Goal: Transaction & Acquisition: Purchase product/service

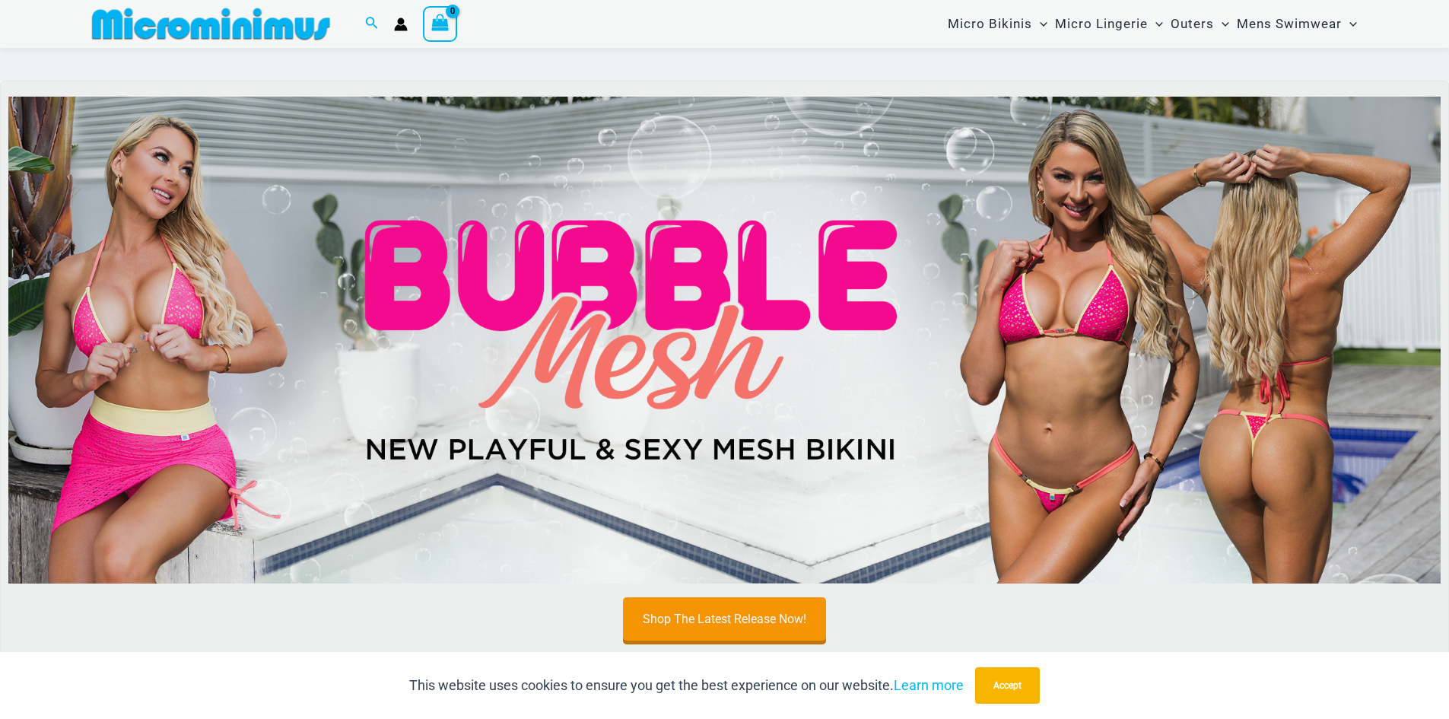
scroll to position [216, 0]
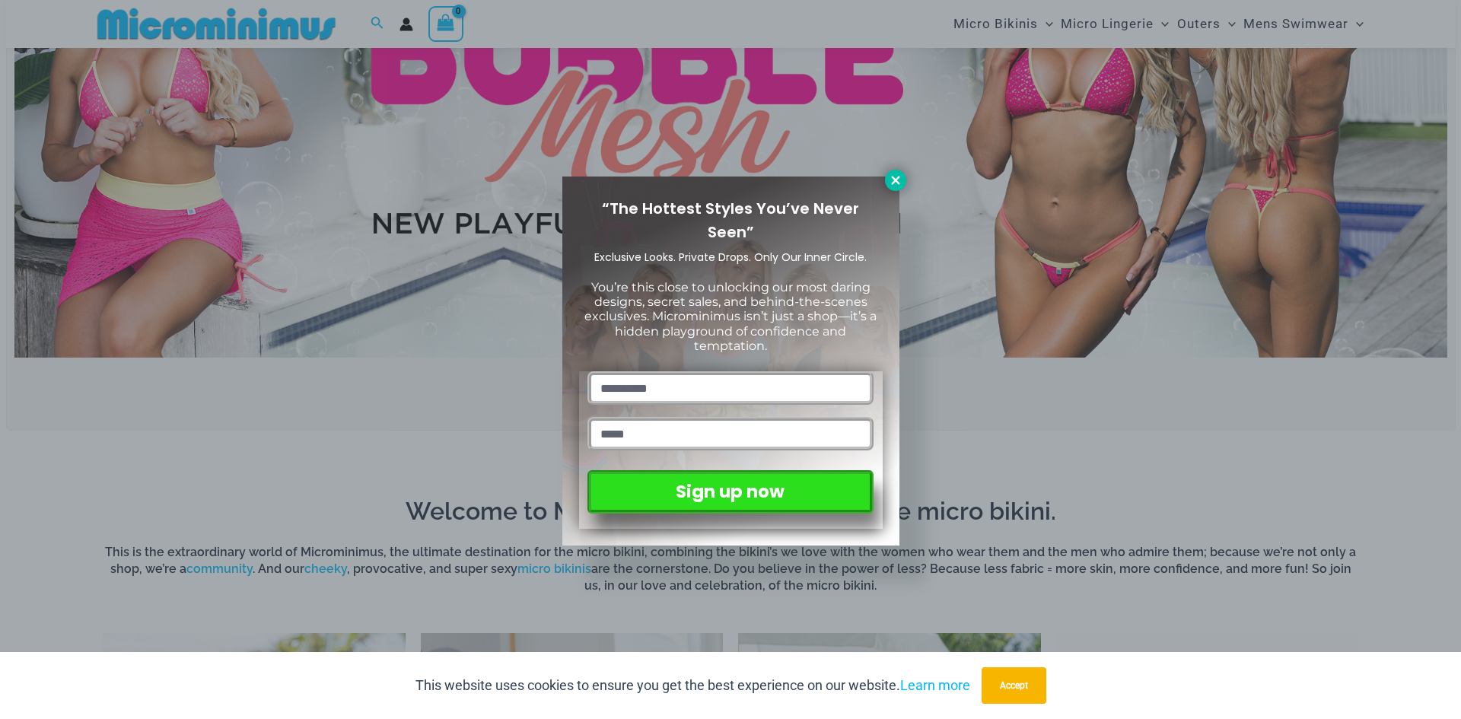
click at [895, 180] on icon at bounding box center [895, 180] width 8 height 8
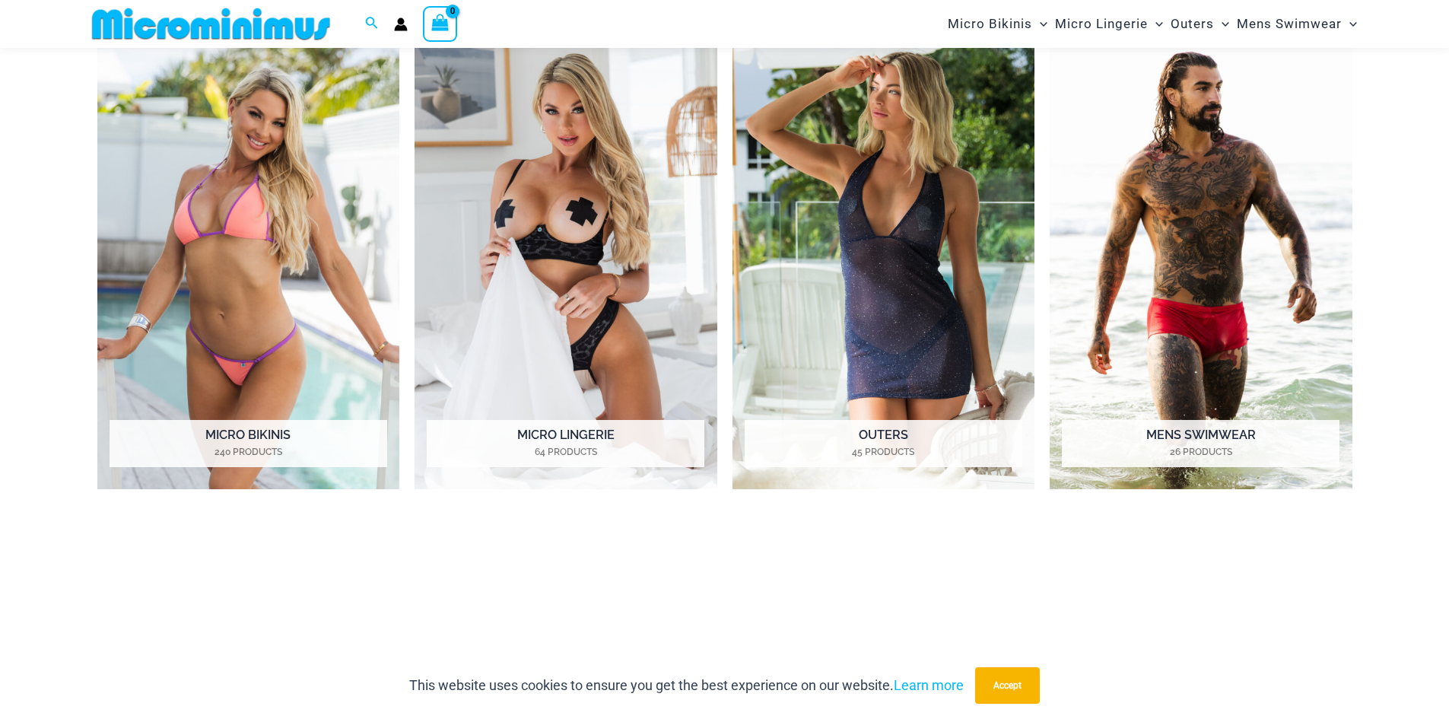
scroll to position [825, 0]
click at [879, 335] on img "Visit product category Outers" at bounding box center [884, 256] width 303 height 465
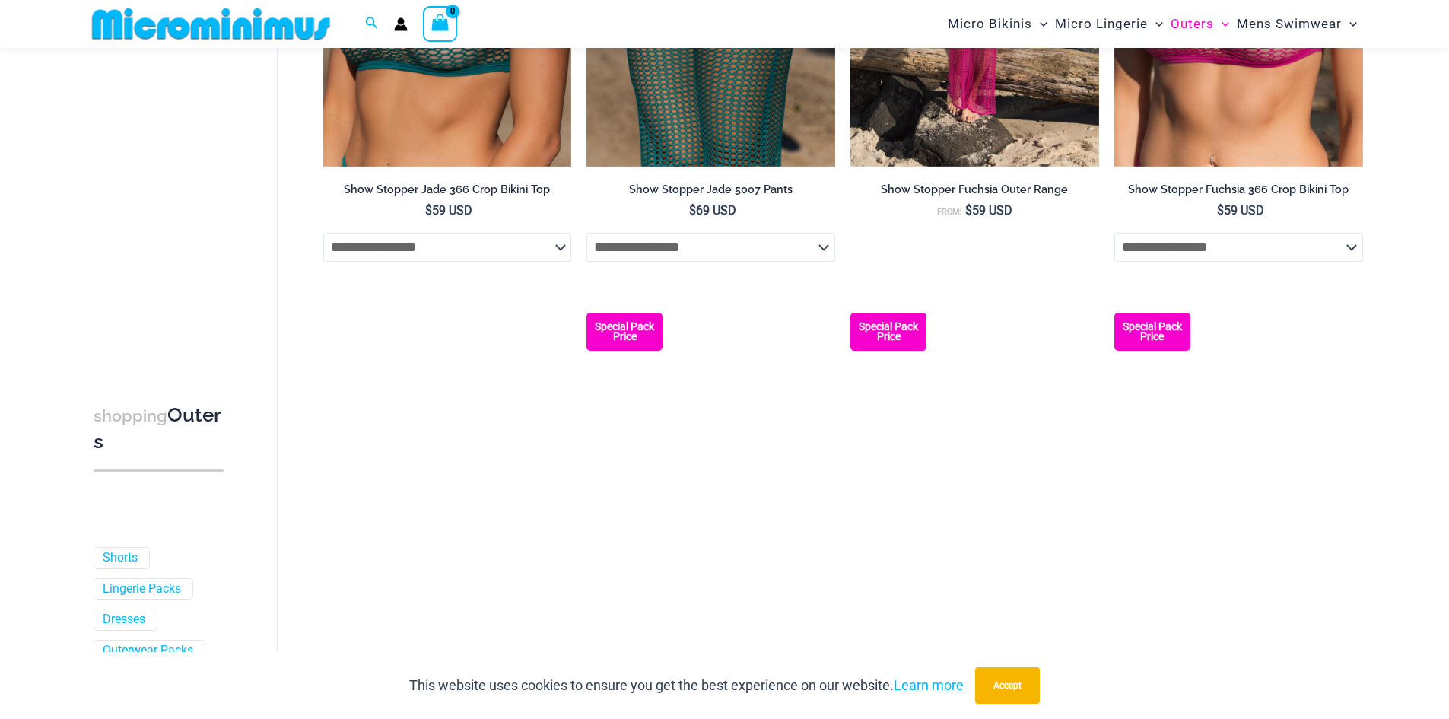
scroll to position [1052, 0]
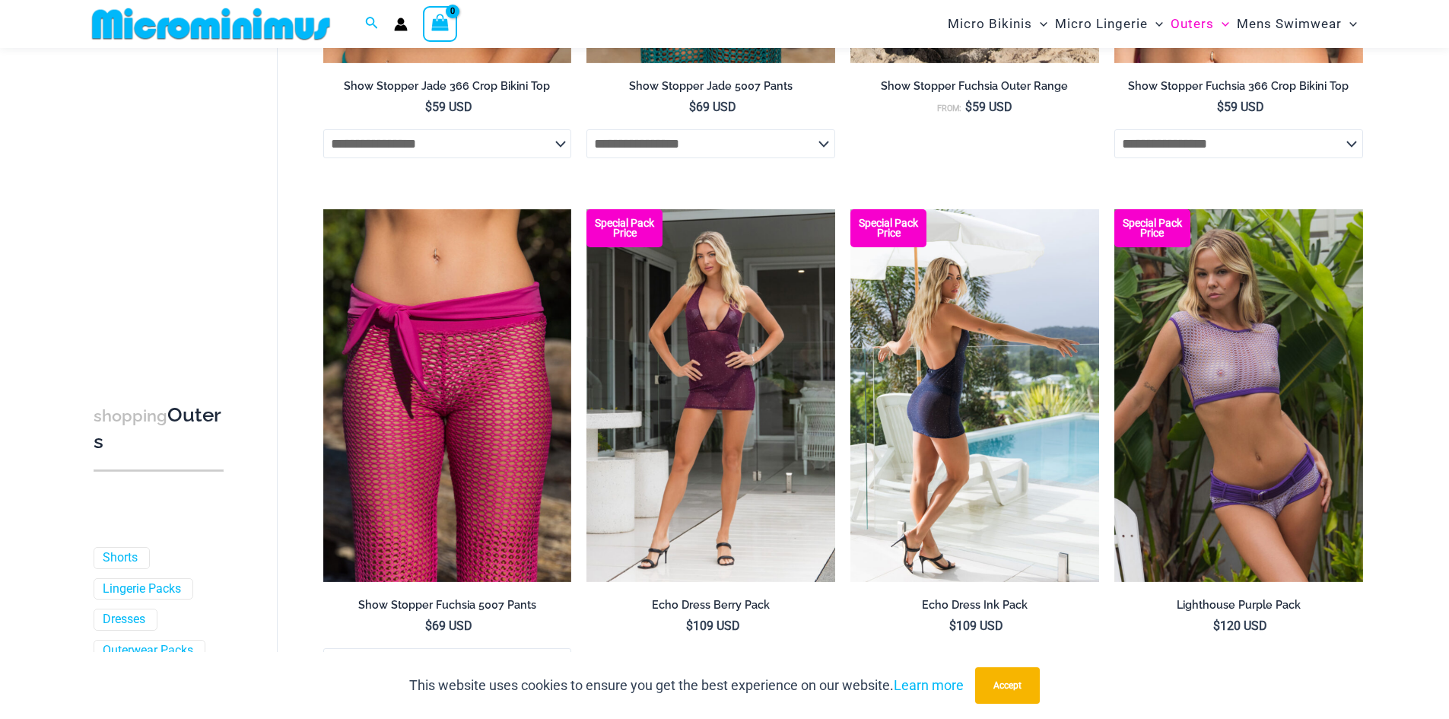
click at [918, 403] on img at bounding box center [975, 395] width 249 height 373
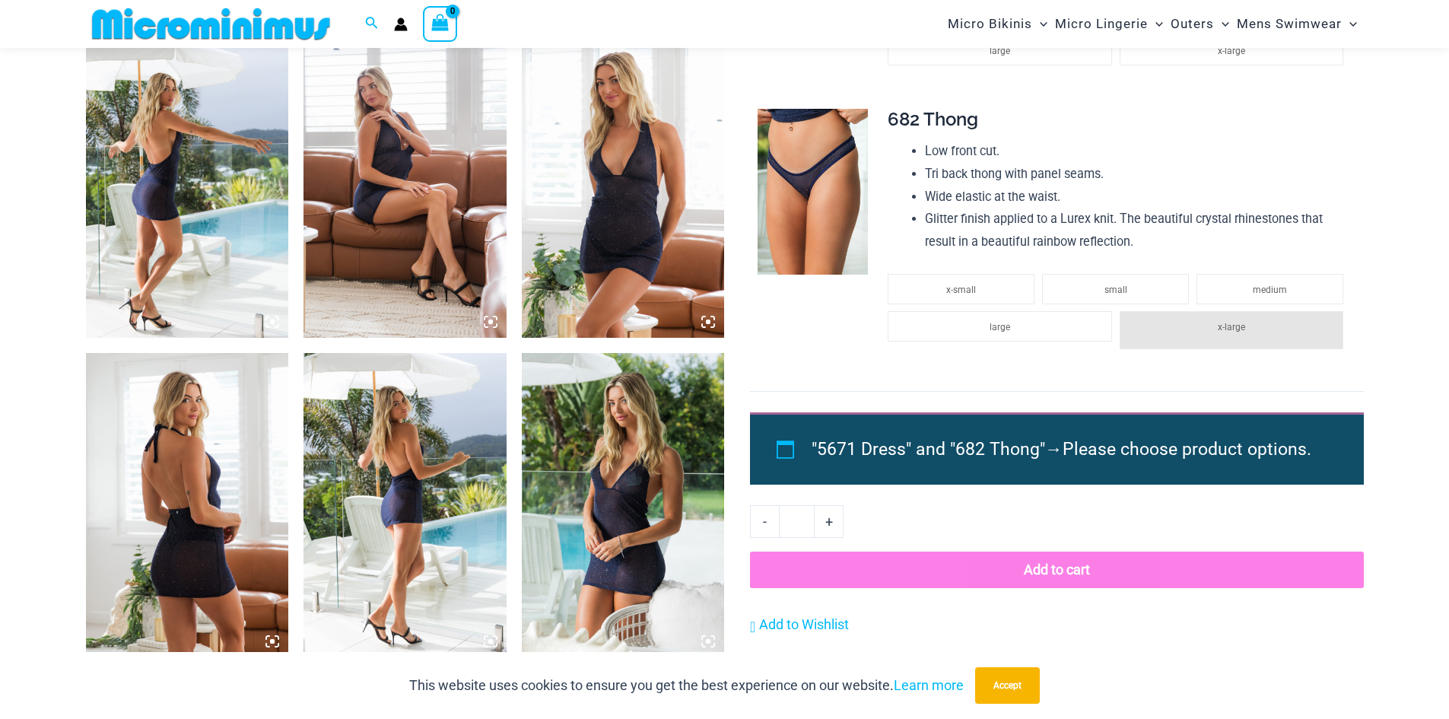
scroll to position [1052, 0]
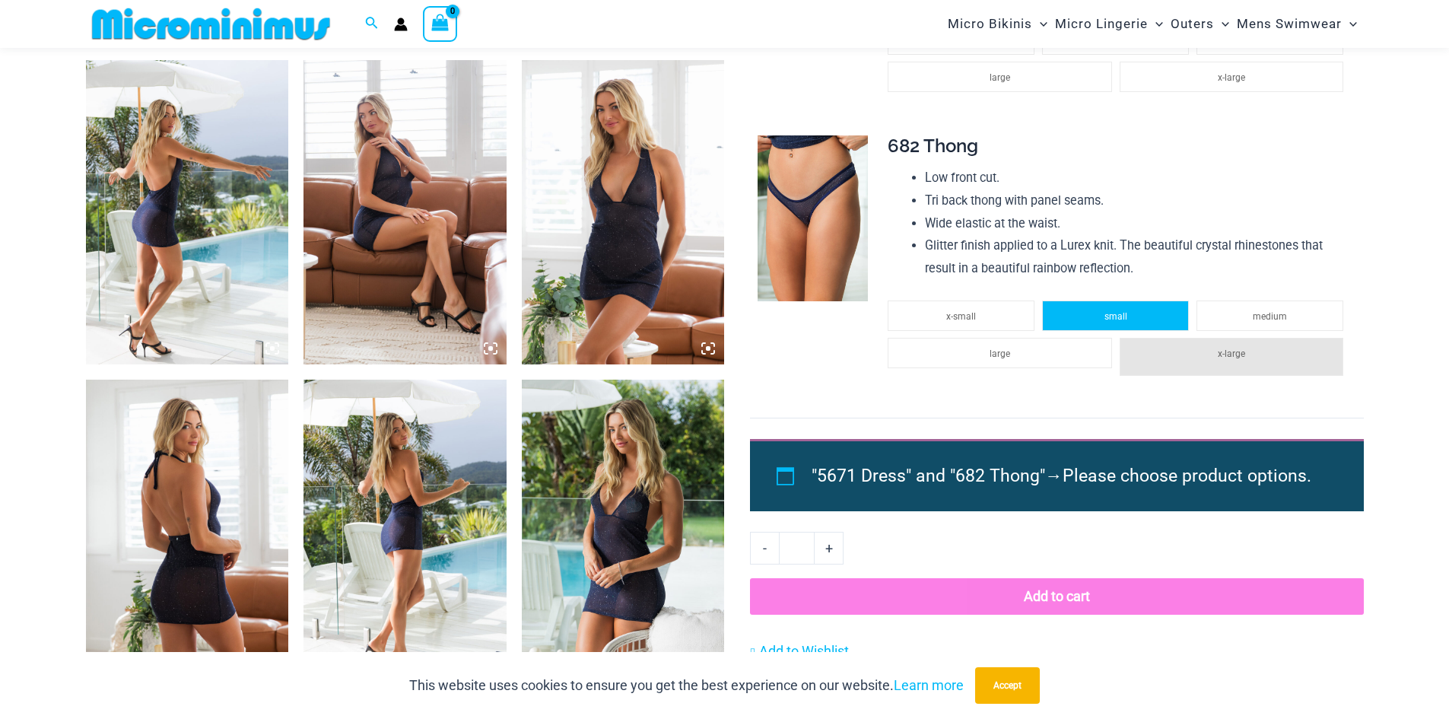
click at [1128, 316] on li "small" at bounding box center [1115, 316] width 147 height 30
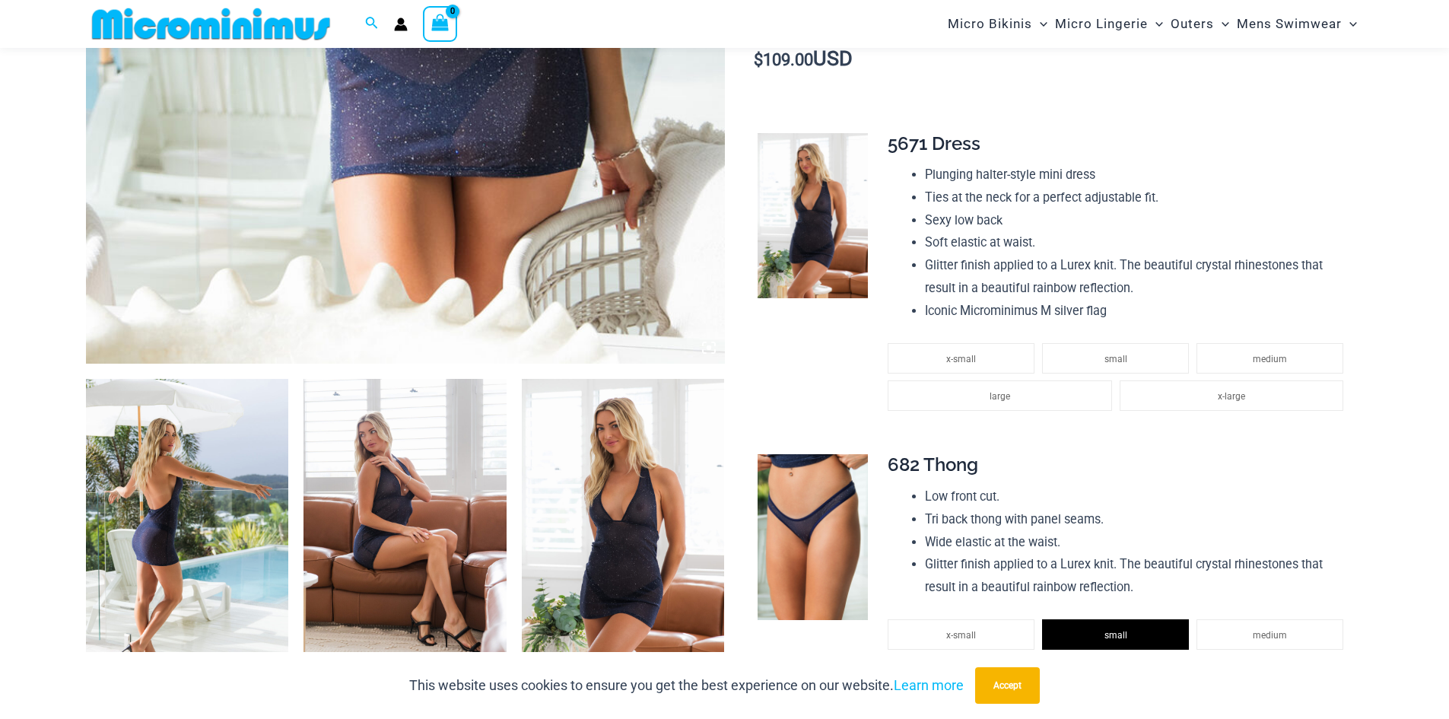
scroll to position [976, 0]
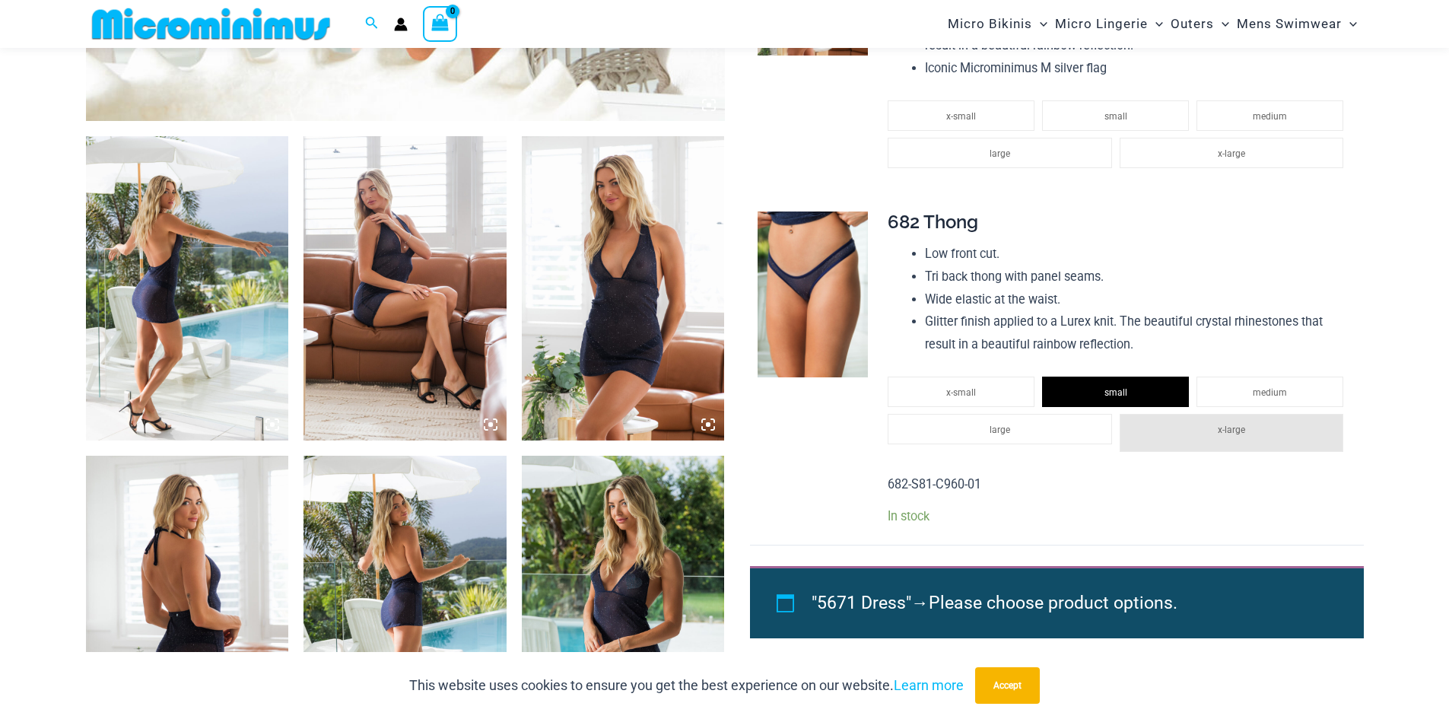
click at [145, 307] on img at bounding box center [187, 288] width 203 height 304
